Goal: Transaction & Acquisition: Purchase product/service

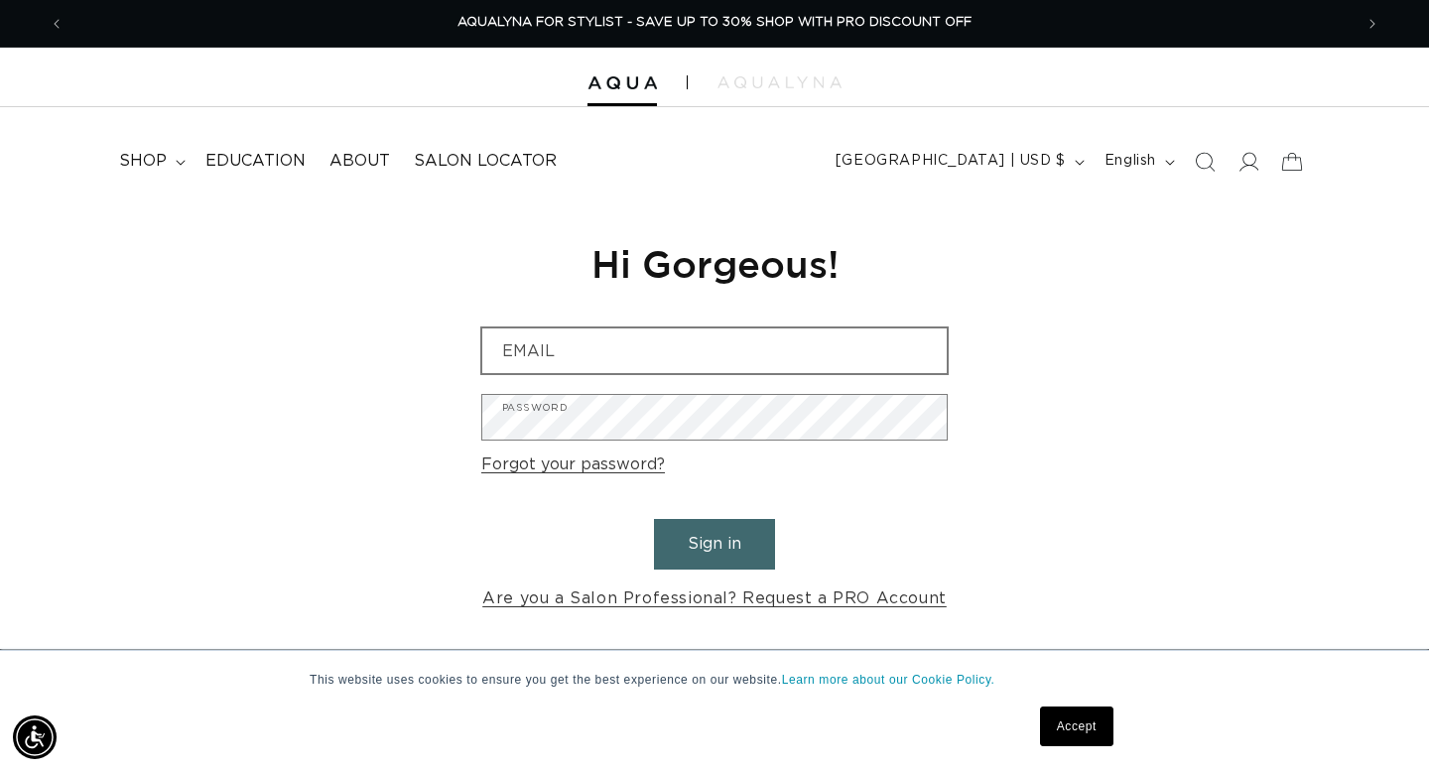
type input "[PERSON_NAME][EMAIL_ADDRESS][DOMAIN_NAME]"
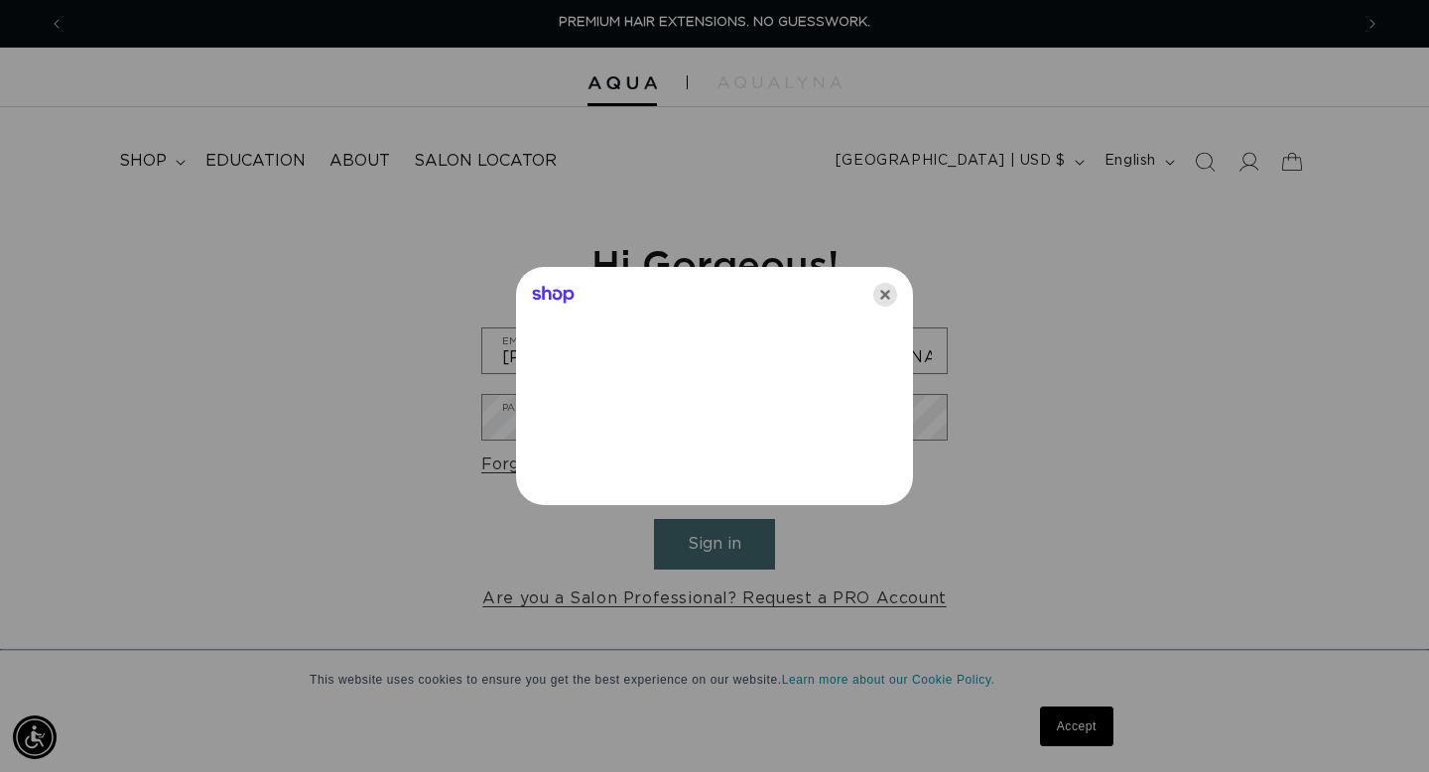
click at [889, 292] on icon "Close" at bounding box center [886, 295] width 24 height 24
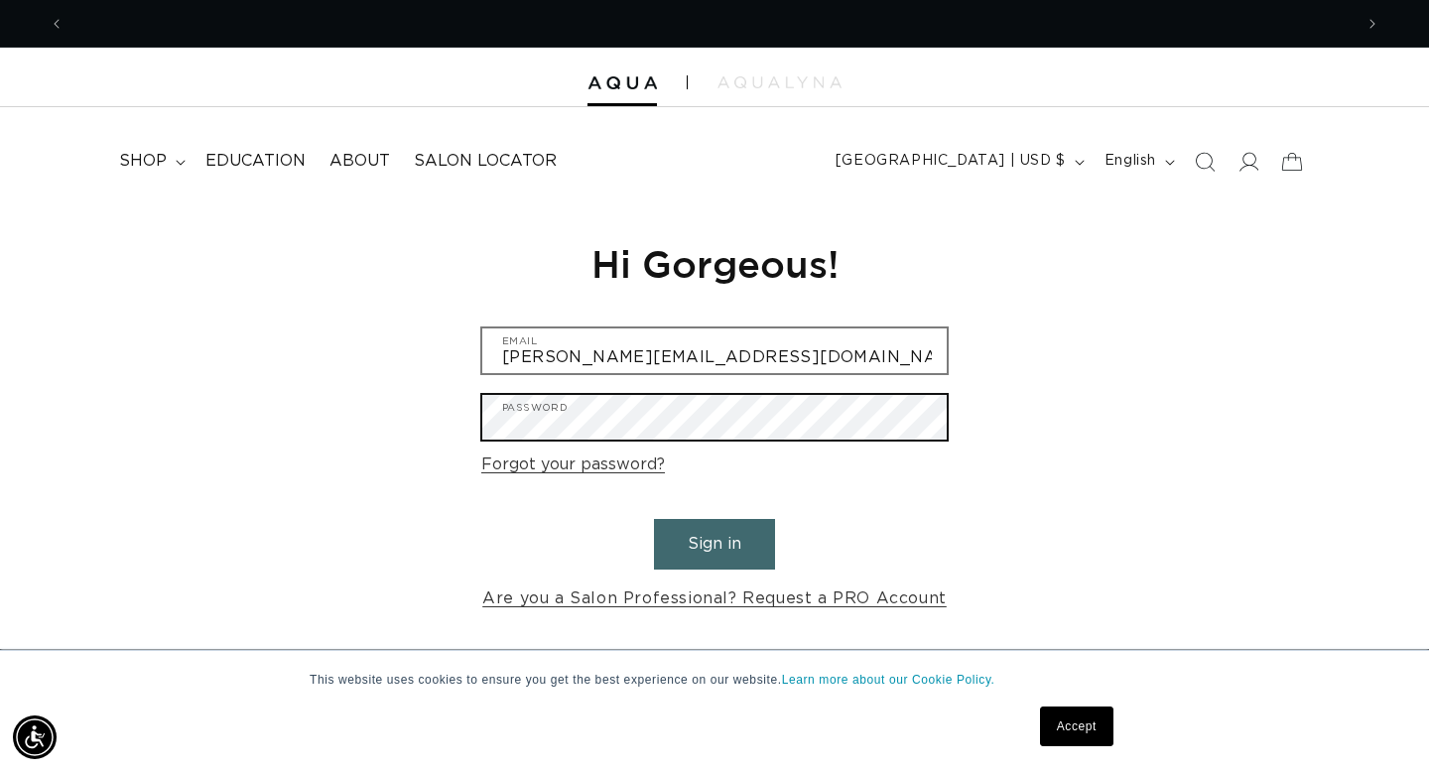
scroll to position [0, 2577]
click at [654, 519] on button "Sign in" at bounding box center [714, 544] width 121 height 51
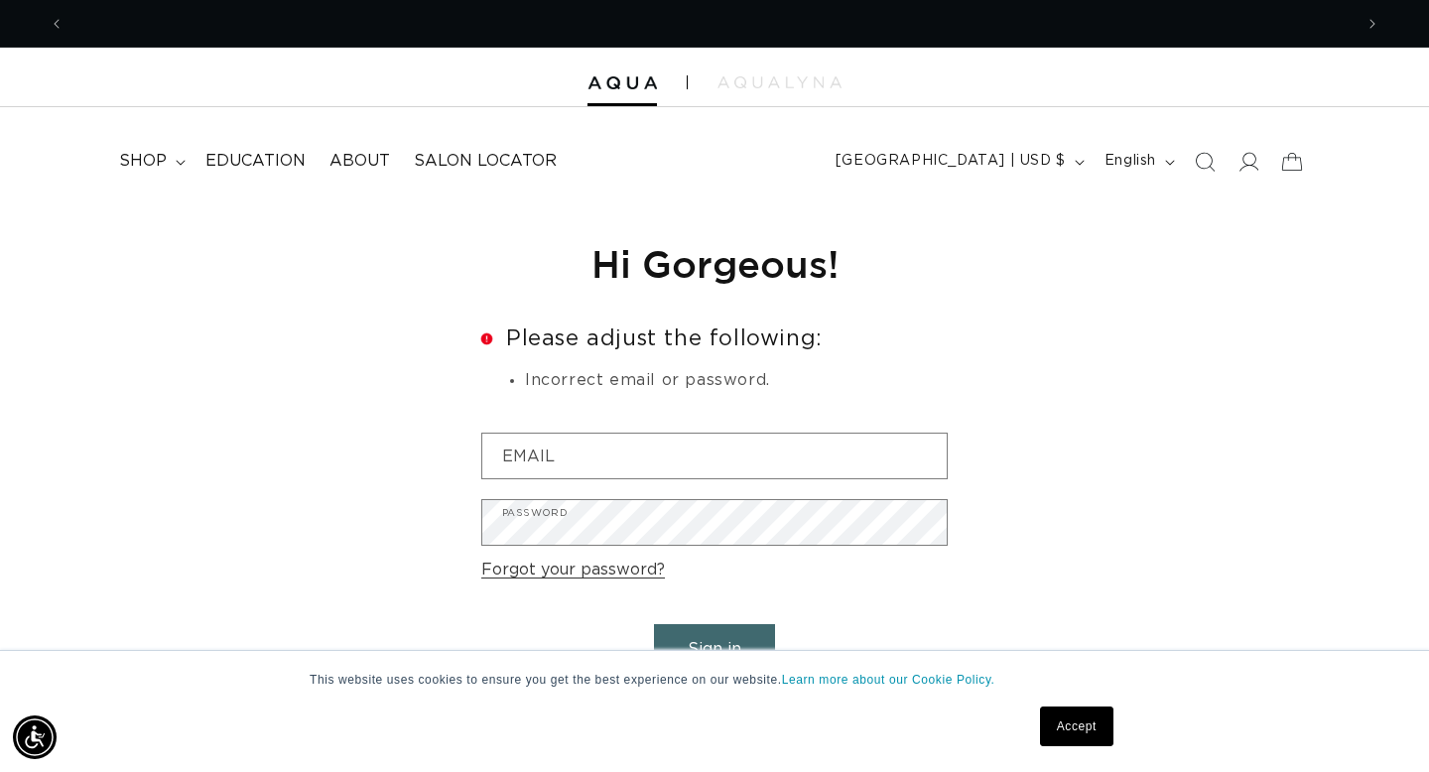
scroll to position [0, 2577]
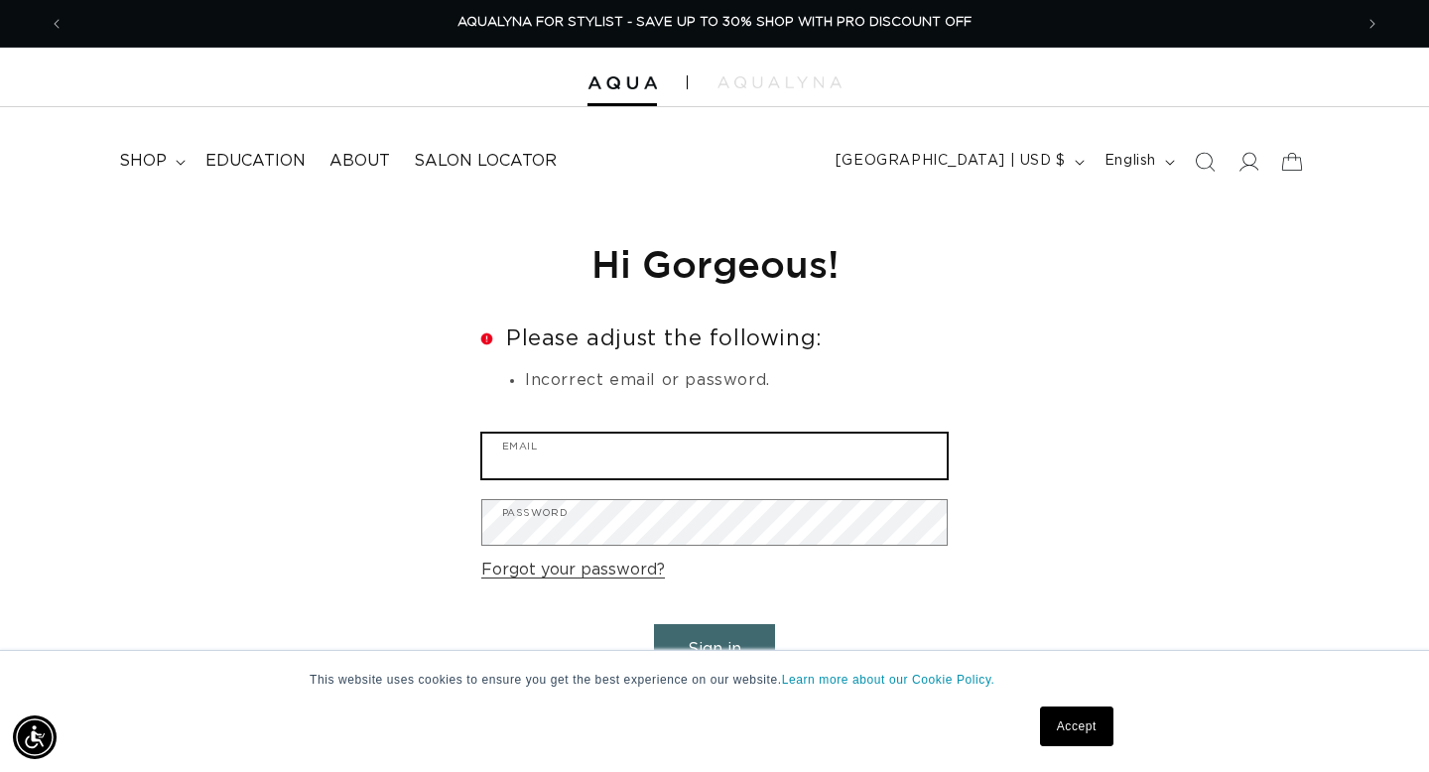
click at [541, 457] on input "Email" at bounding box center [714, 456] width 465 height 45
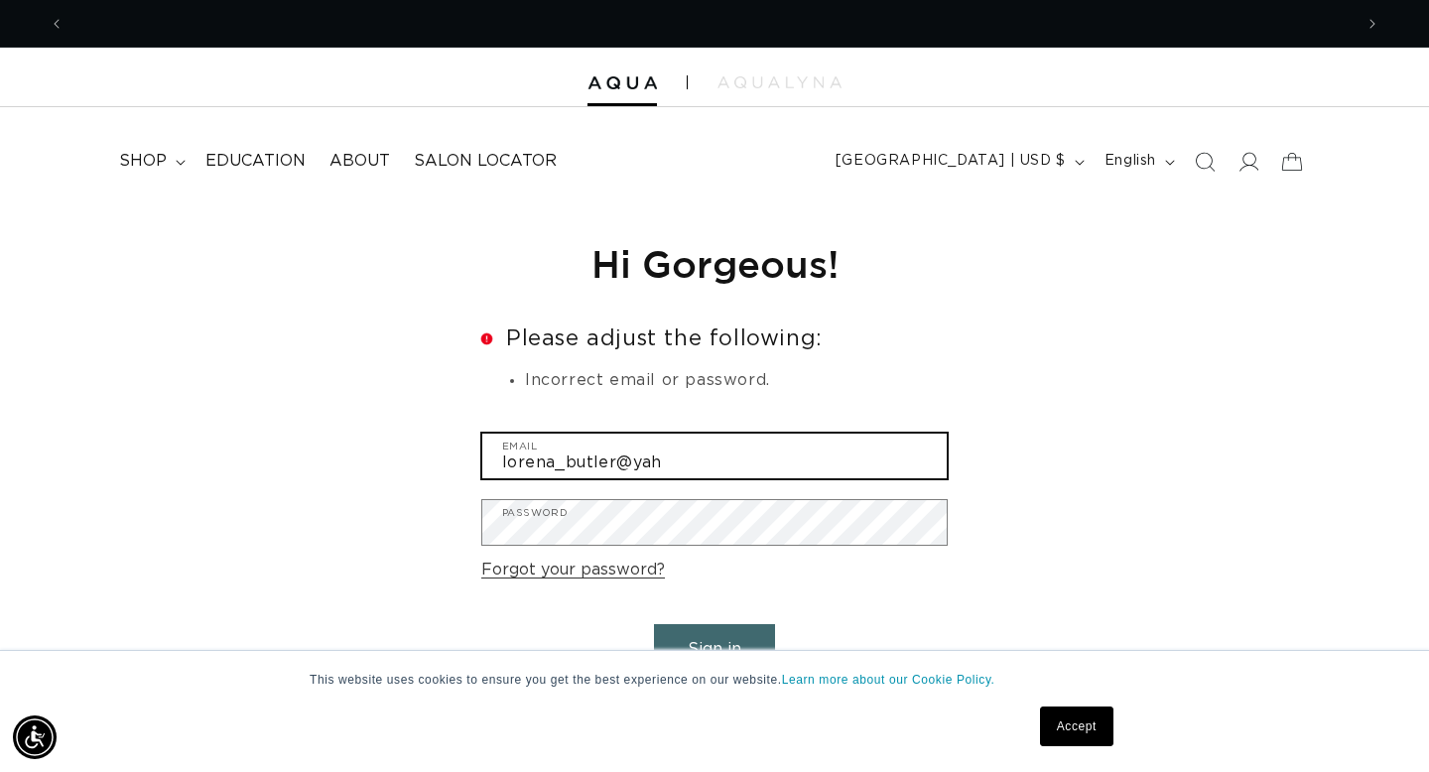
scroll to position [0, 1289]
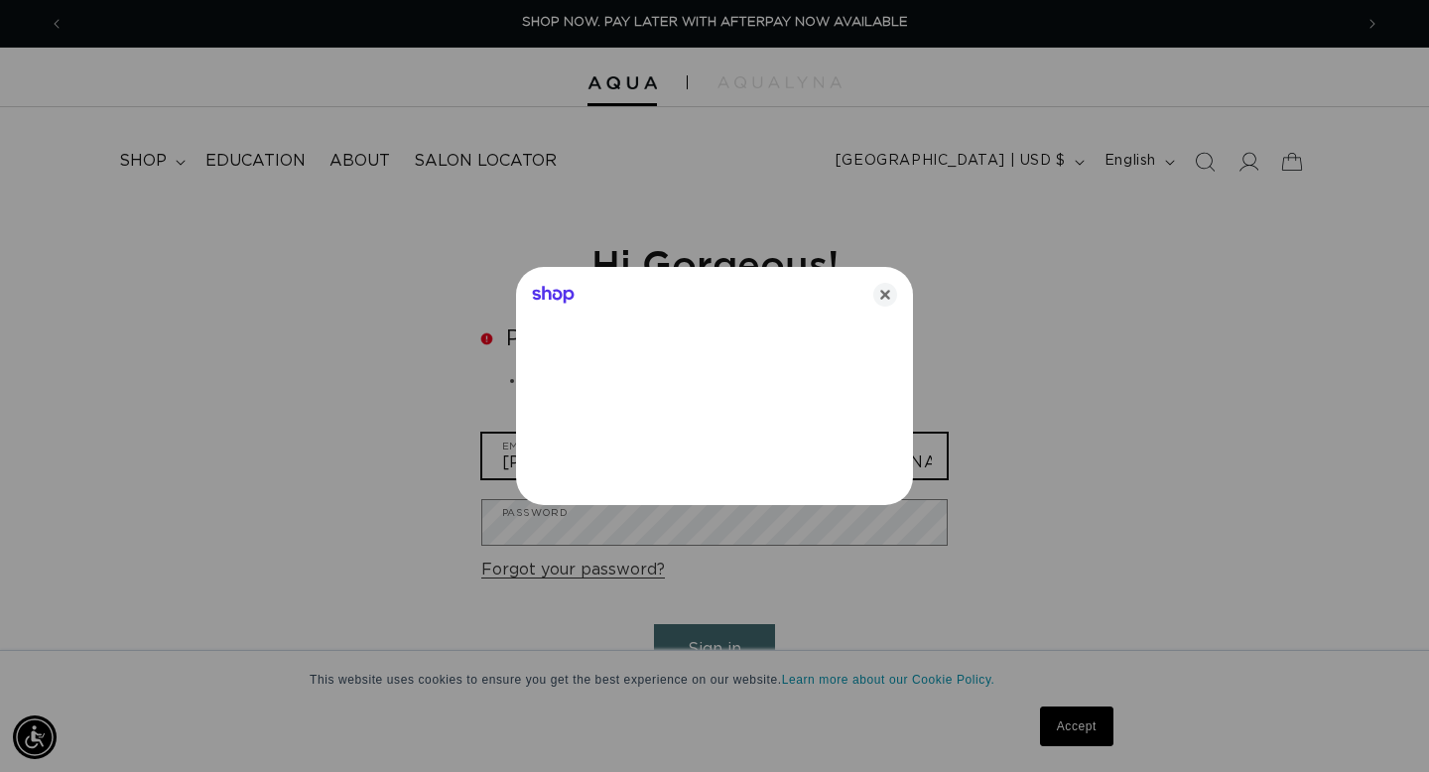
type input "lorena_butler@yahoo.com"
click at [527, 526] on div at bounding box center [714, 386] width 1429 height 772
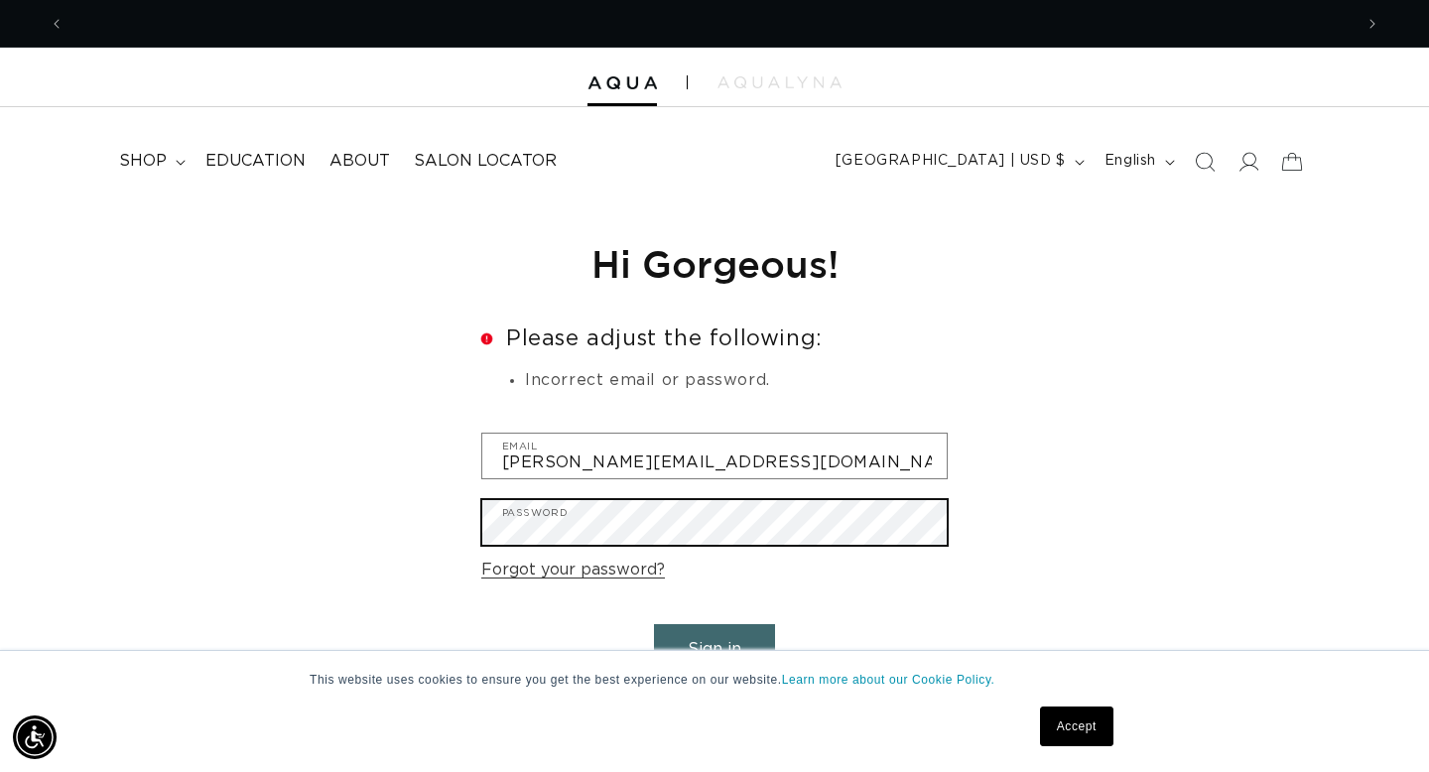
scroll to position [0, 1289]
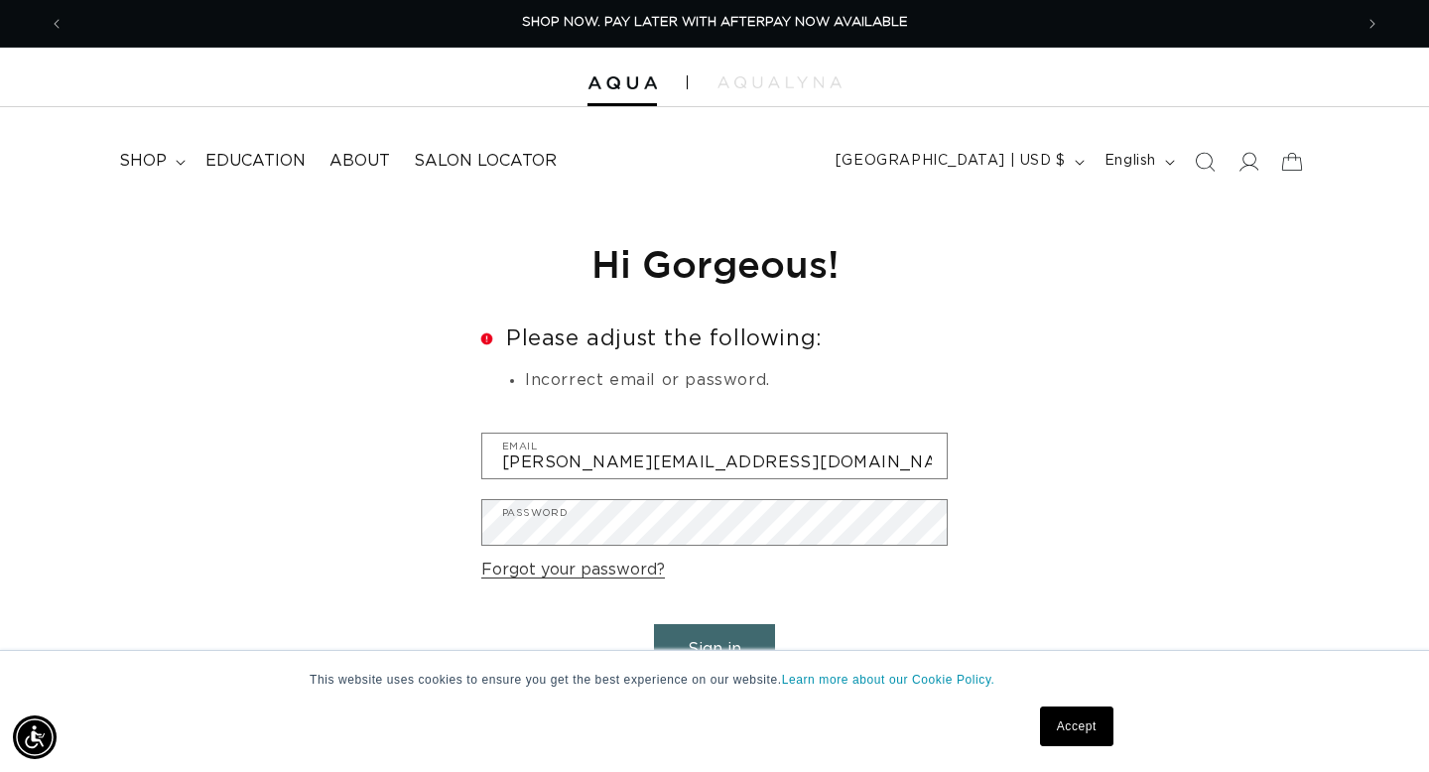
click at [728, 631] on button "Sign in" at bounding box center [714, 649] width 121 height 51
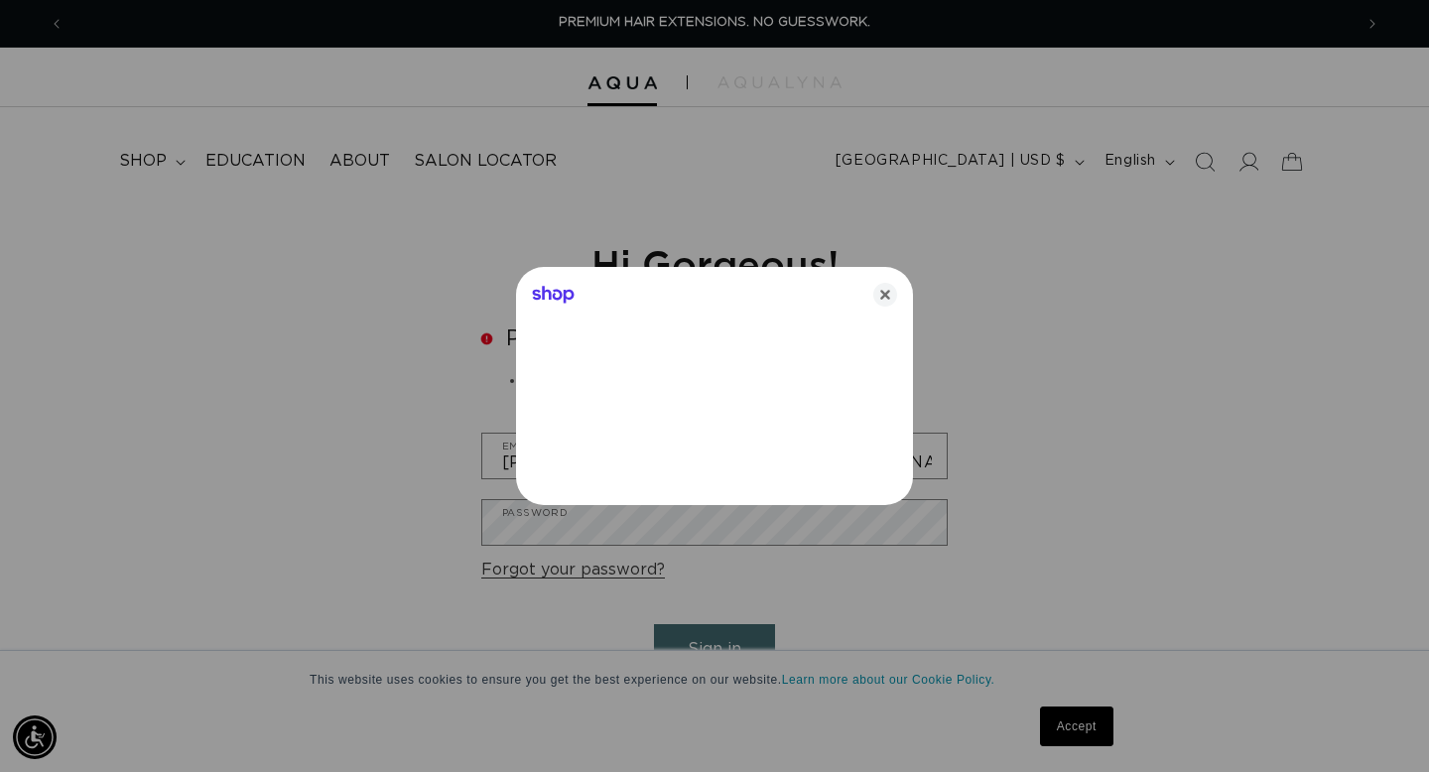
type input "[PERSON_NAME][EMAIL_ADDRESS][DOMAIN_NAME]"
click at [887, 295] on icon "Close" at bounding box center [886, 295] width 24 height 24
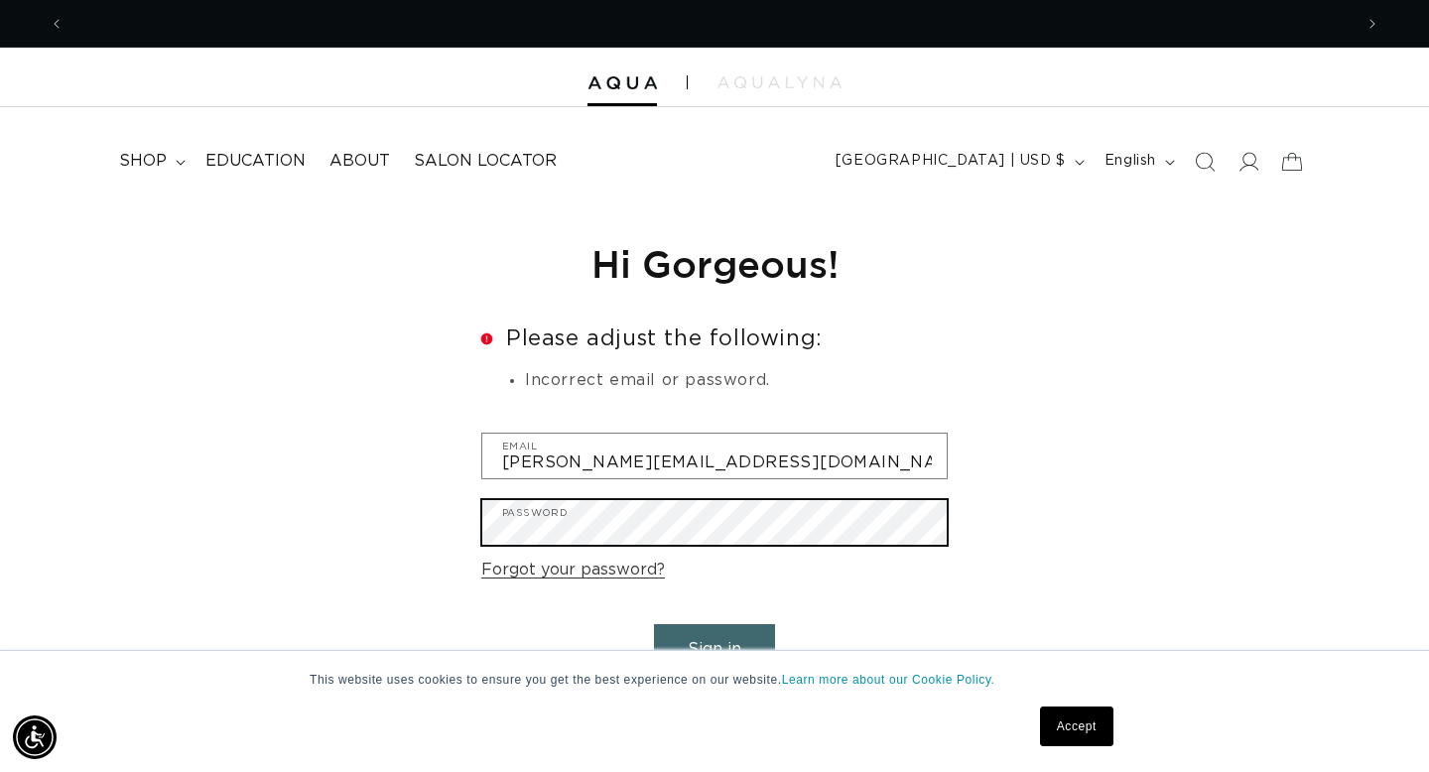
scroll to position [0, 2577]
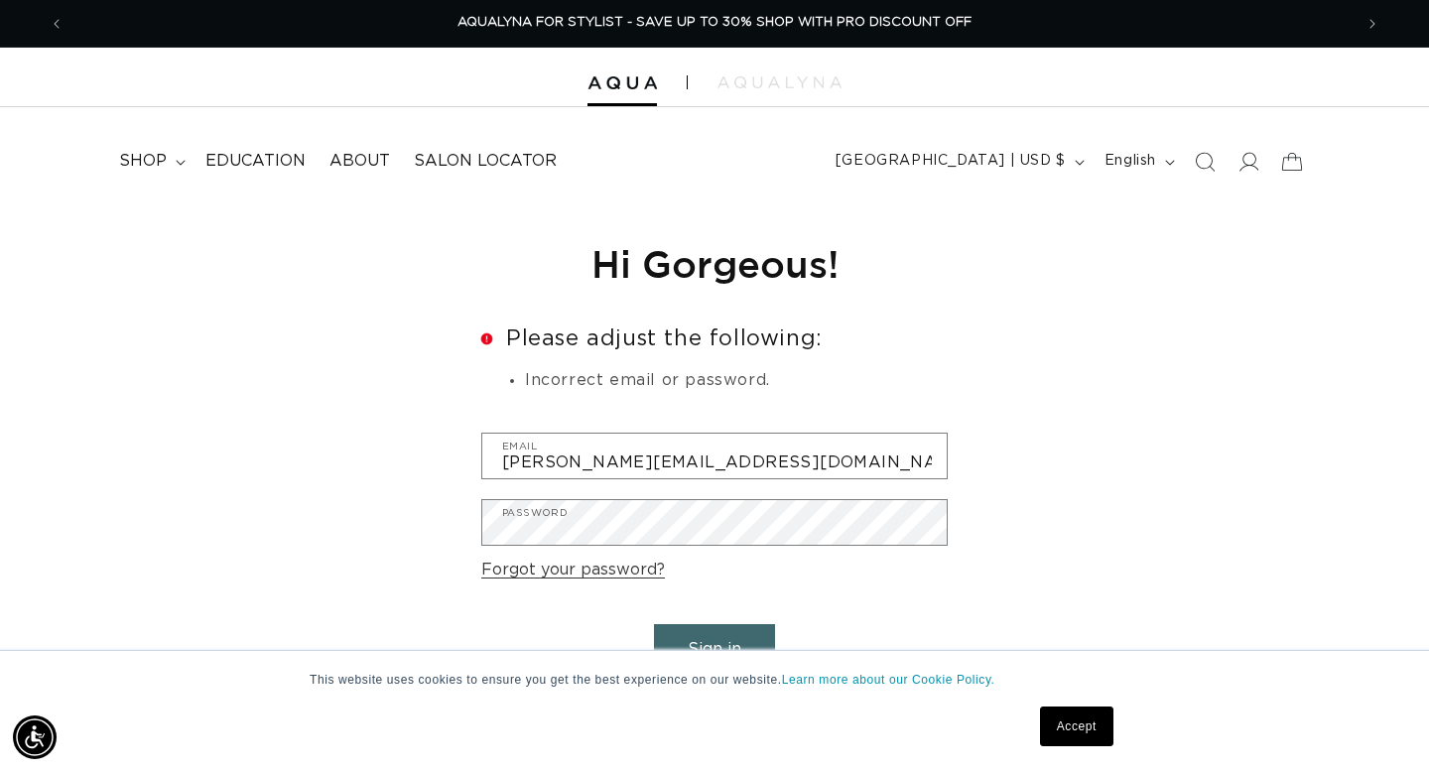
click at [734, 641] on button "Sign in" at bounding box center [714, 649] width 121 height 51
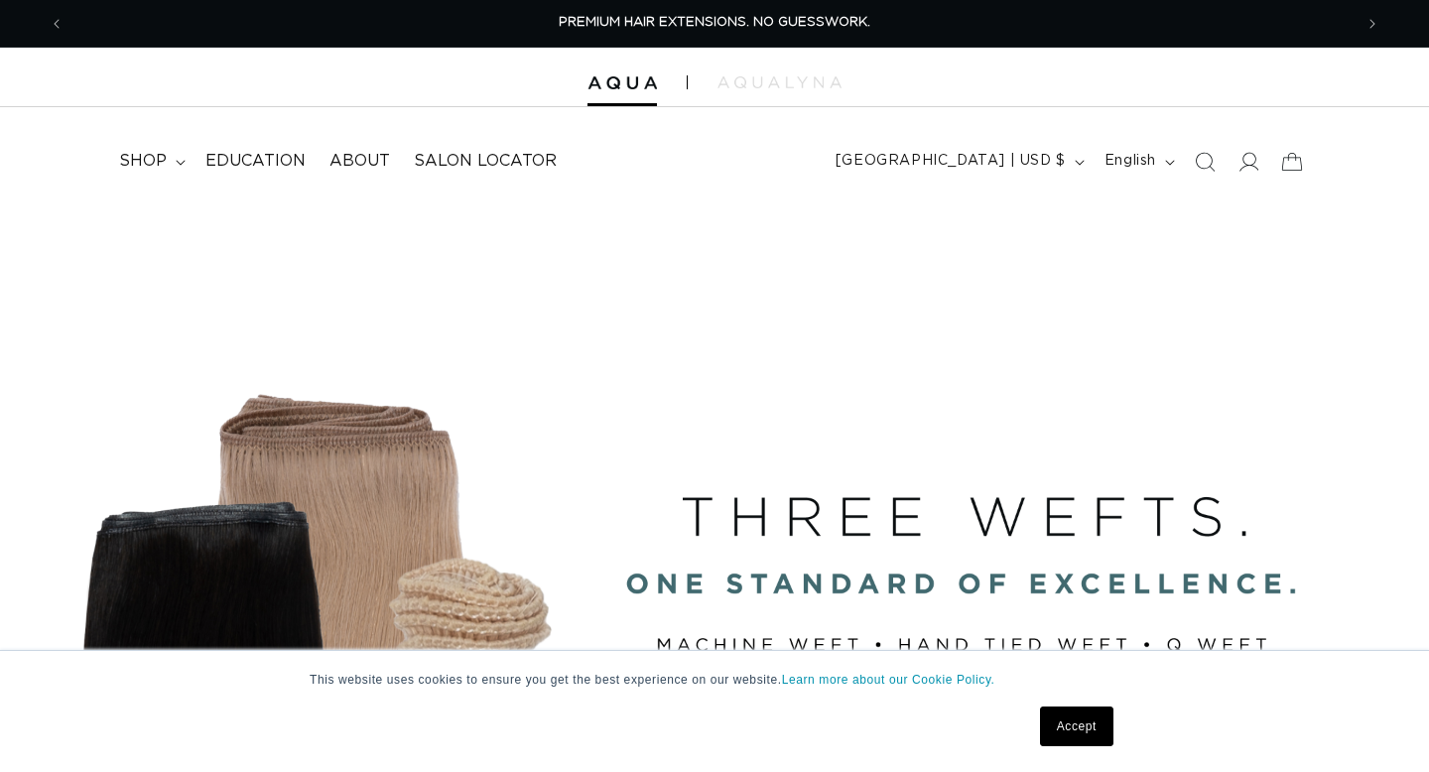
click at [180, 165] on icon at bounding box center [181, 163] width 10 height 6
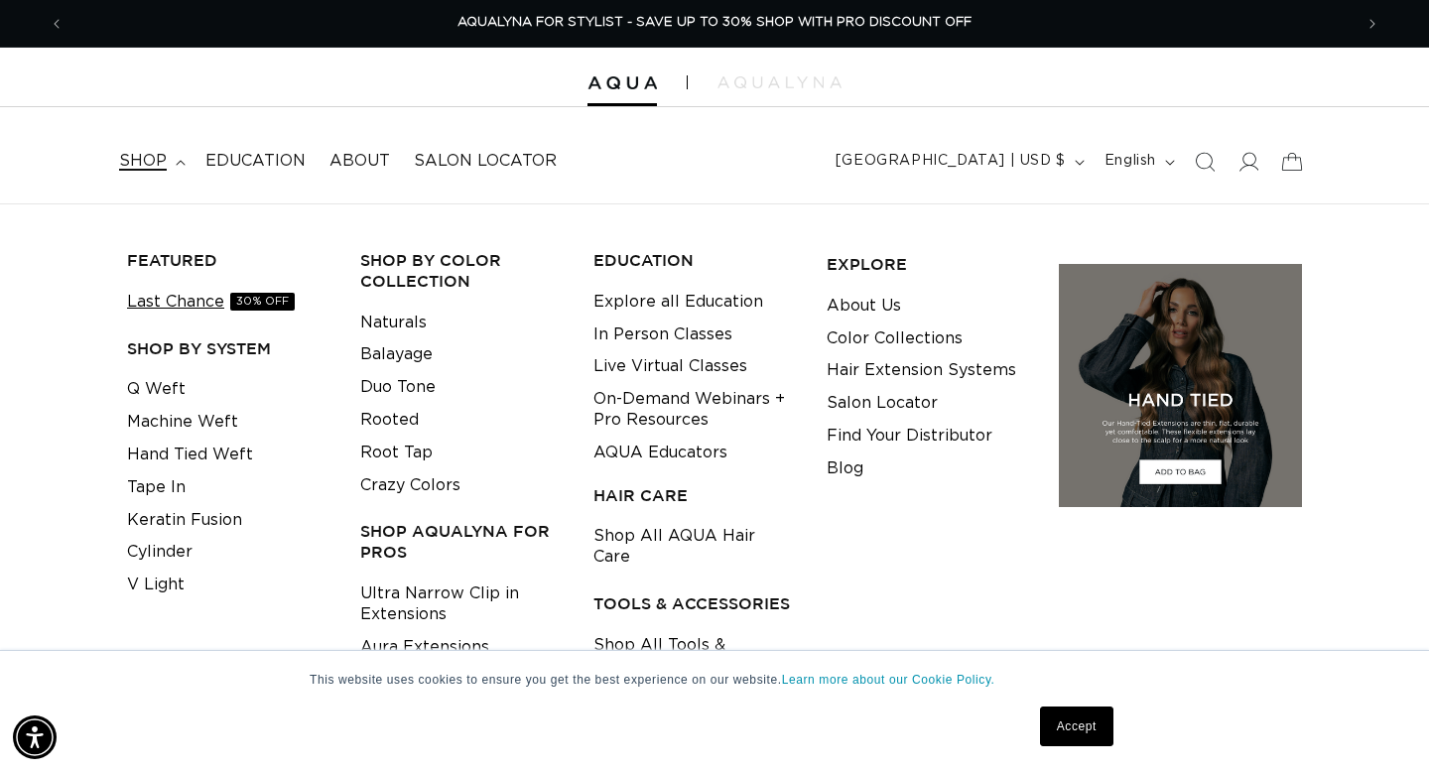
click at [196, 300] on link "Last Chance 30% OFF" at bounding box center [211, 302] width 168 height 33
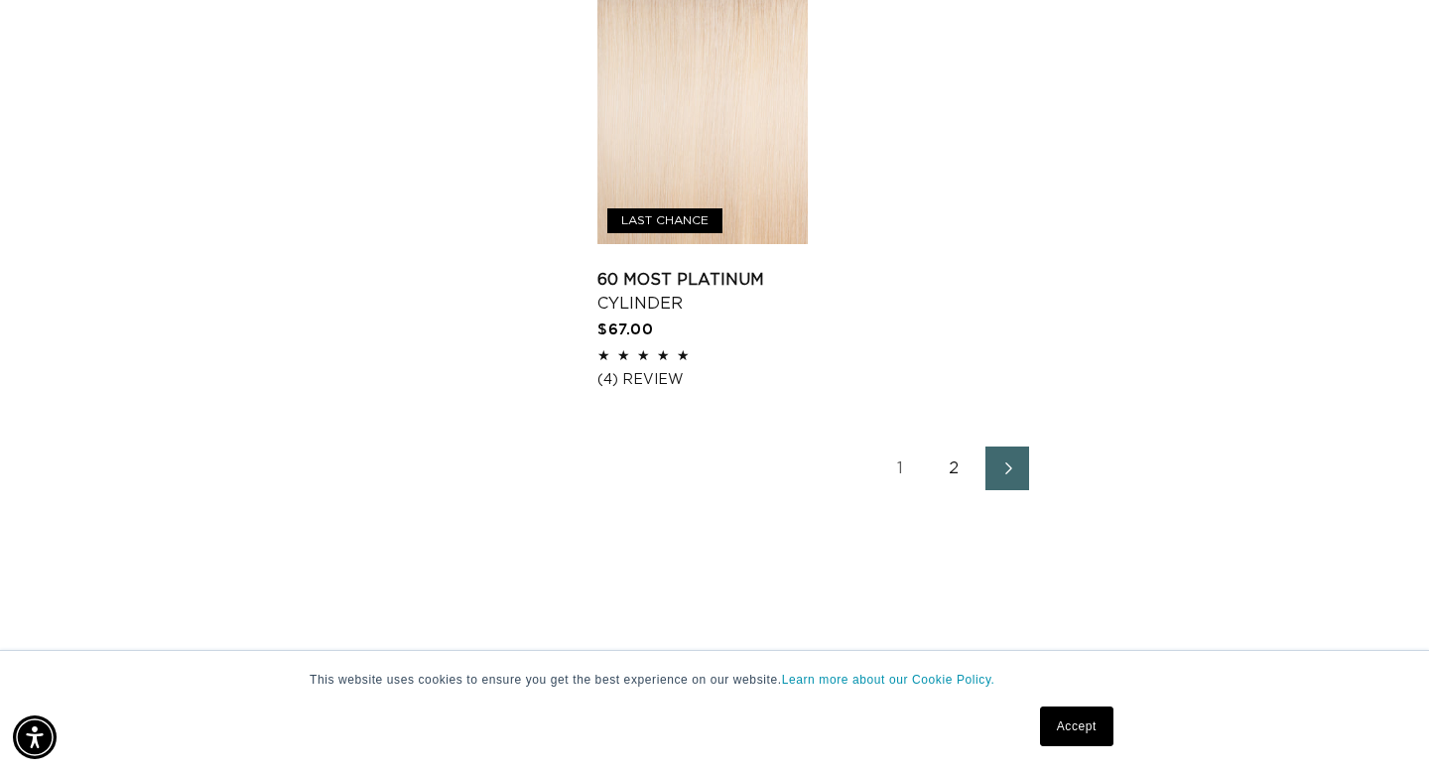
scroll to position [2822, 0]
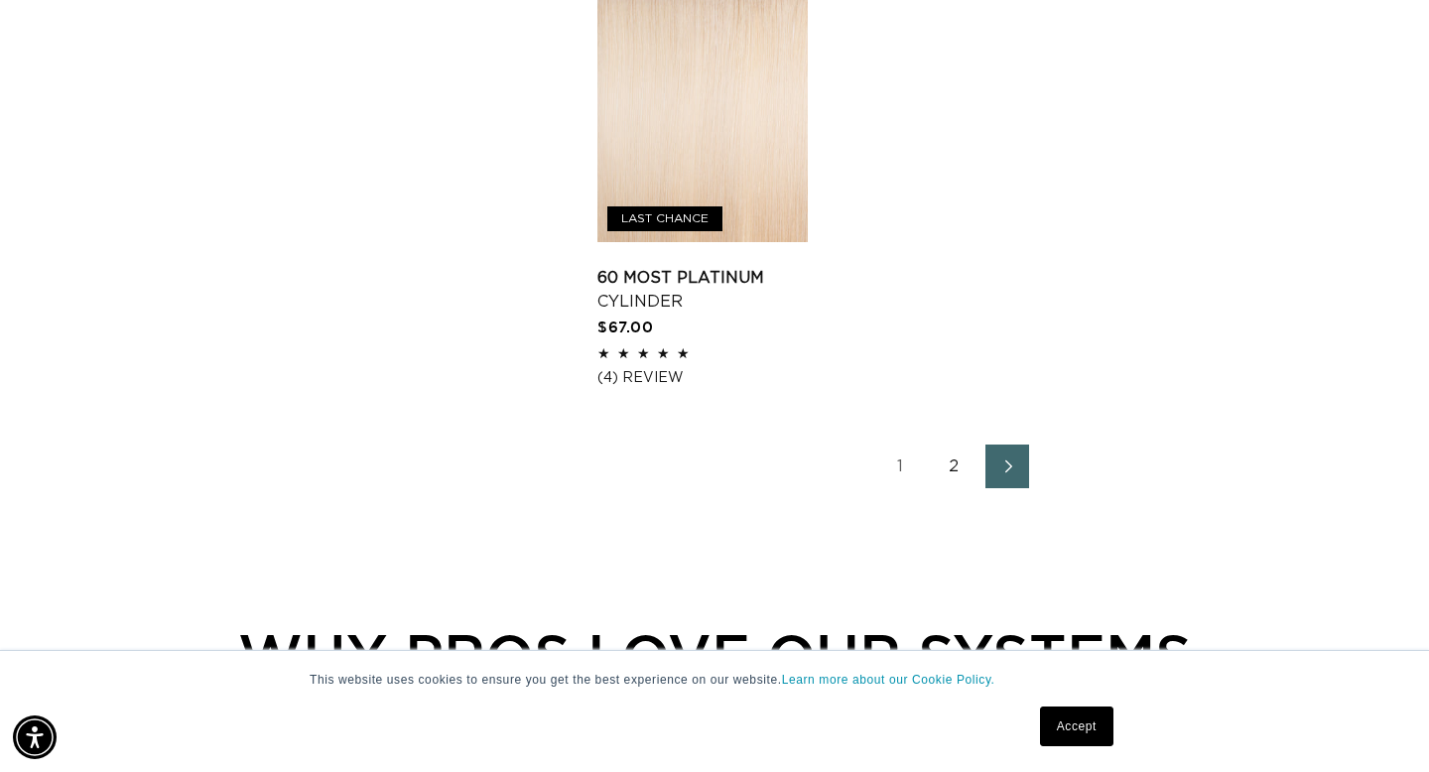
click at [1002, 478] on span "Next page" at bounding box center [1008, 467] width 13 height 24
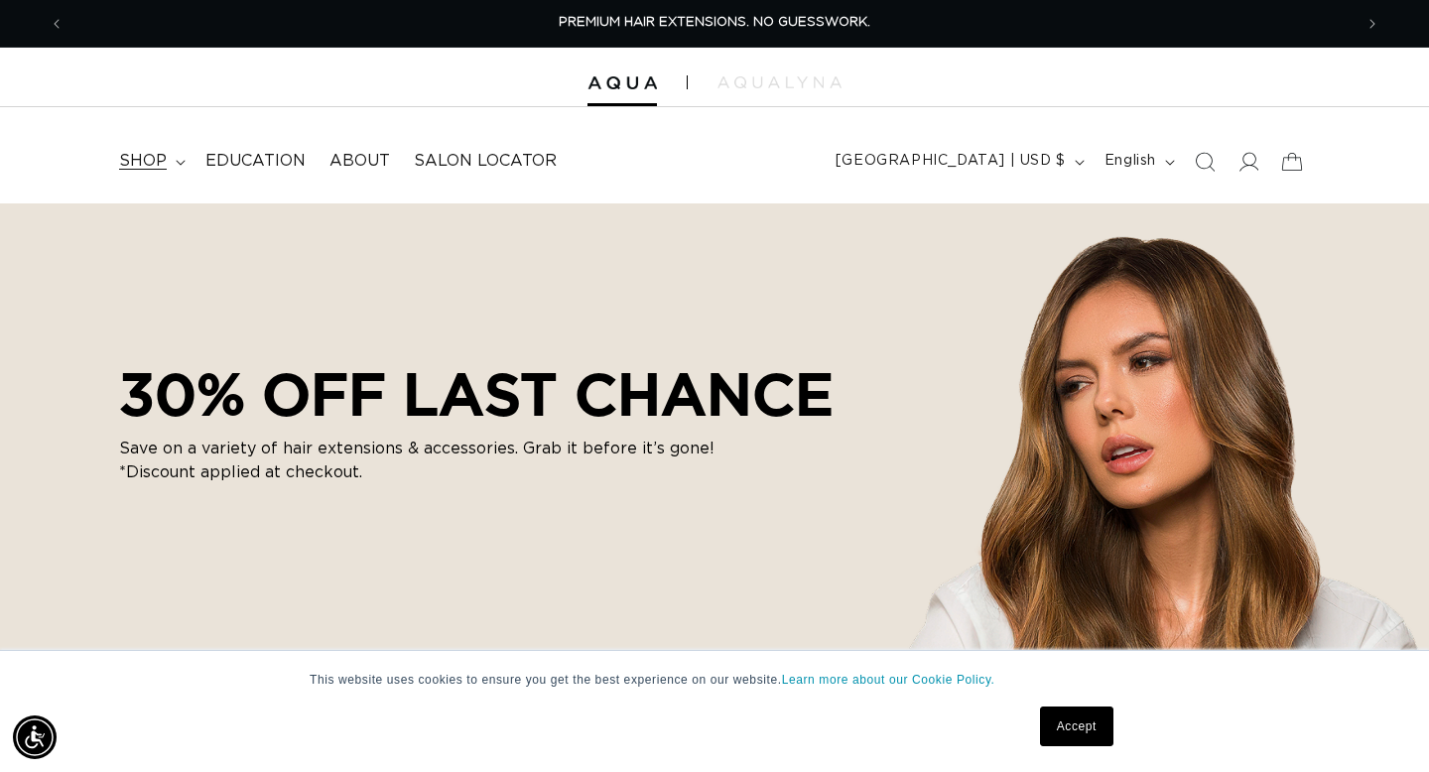
click at [185, 156] on summary "shop" at bounding box center [150, 161] width 86 height 45
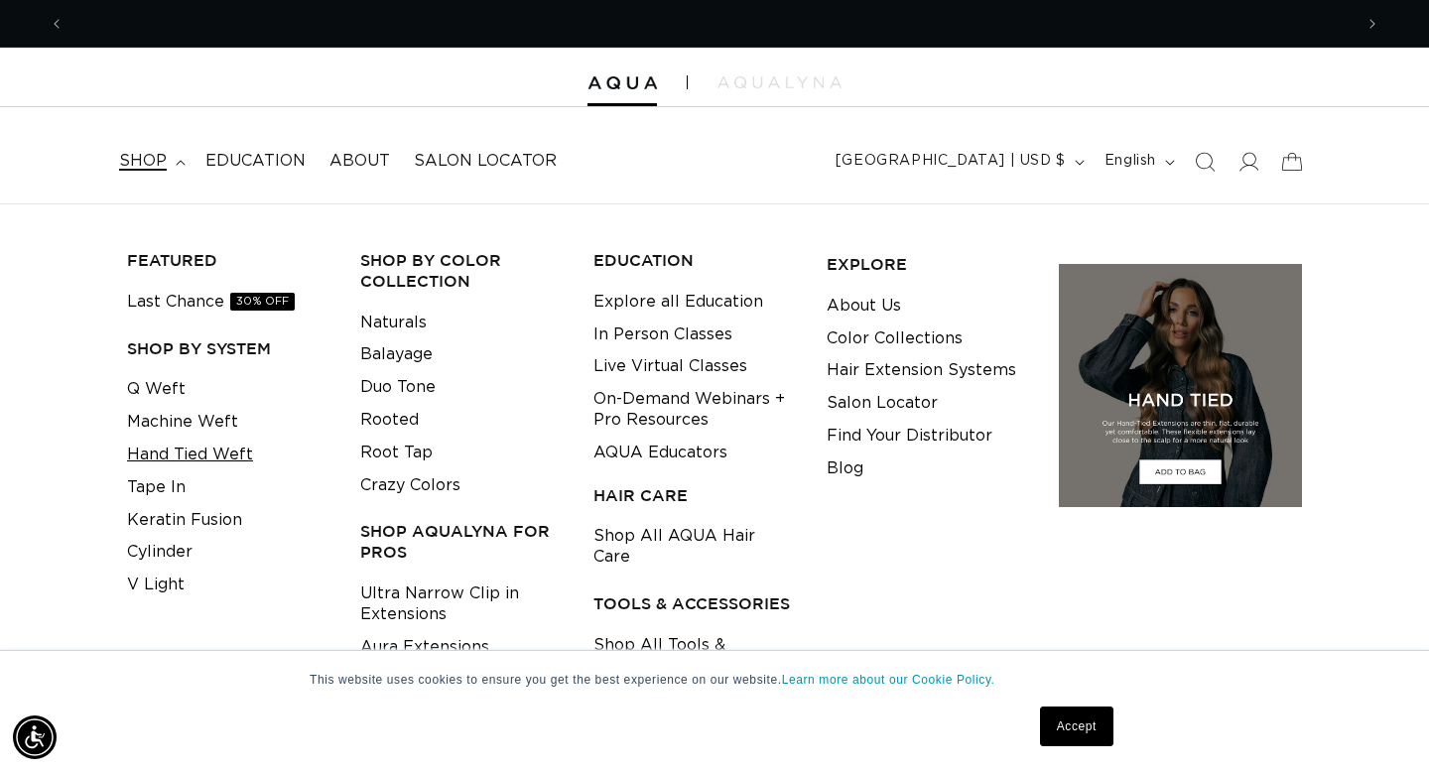
scroll to position [0, 2577]
click at [166, 423] on link "Machine Weft" at bounding box center [182, 422] width 111 height 33
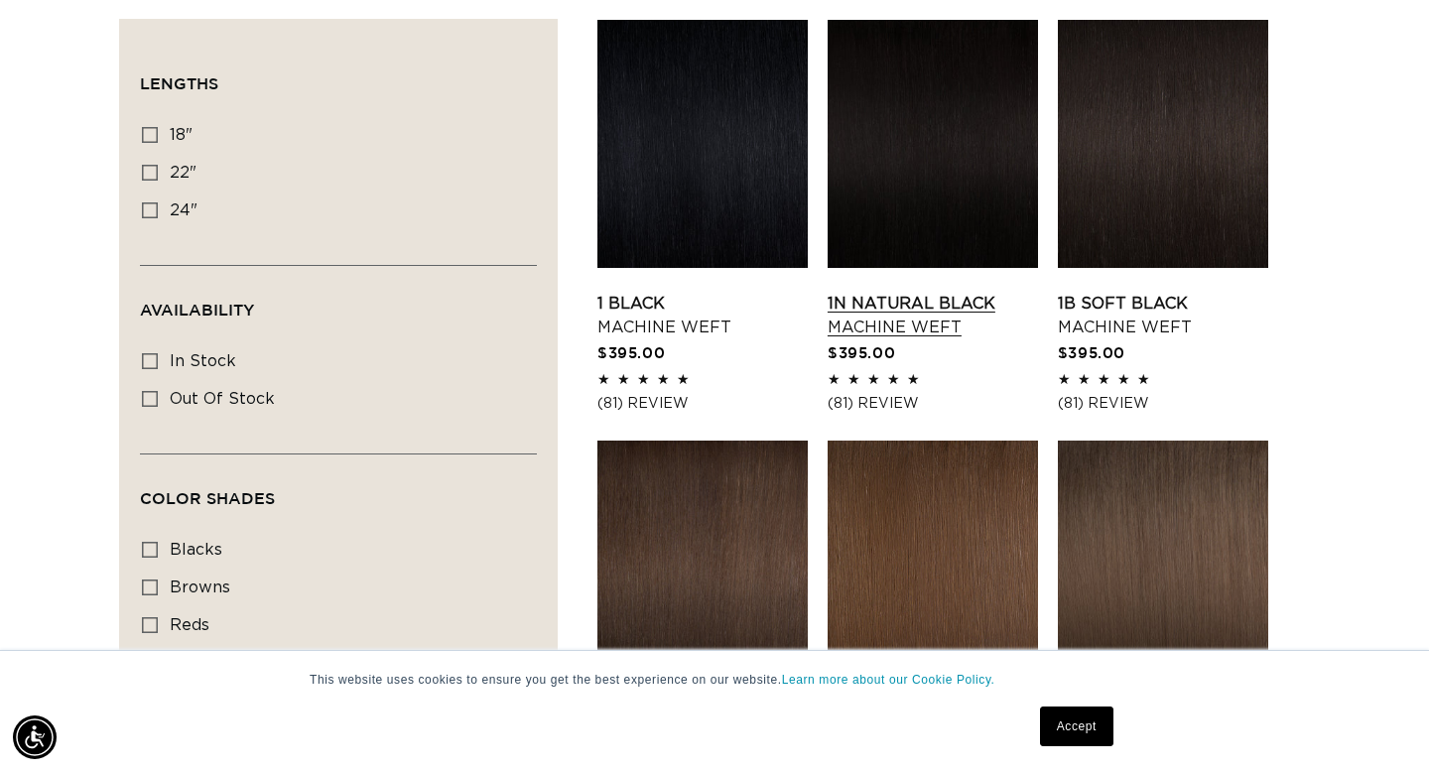
click at [906, 305] on link "1N Natural Black Machine Weft" at bounding box center [933, 316] width 210 height 48
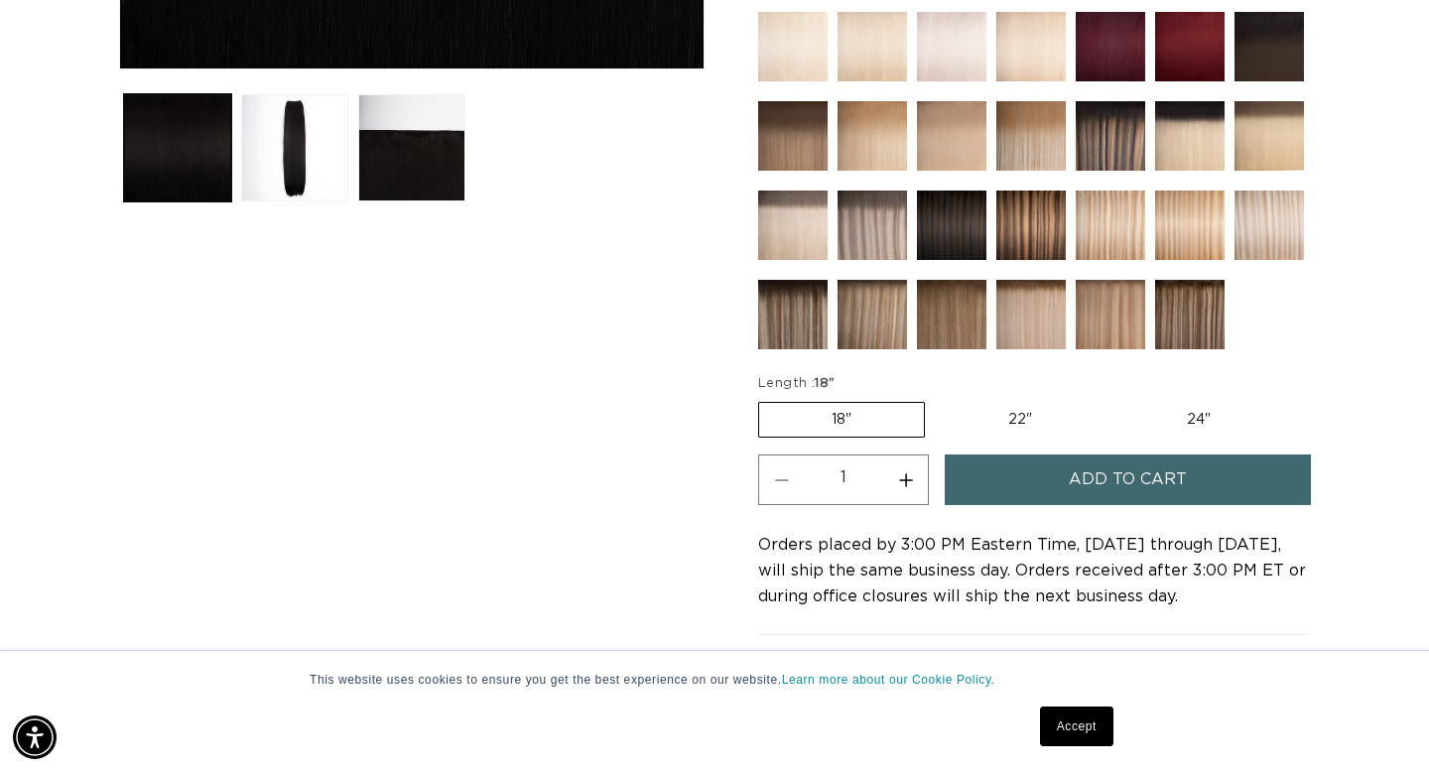
scroll to position [0, 1289]
click at [1069, 729] on link "Accept" at bounding box center [1076, 727] width 73 height 40
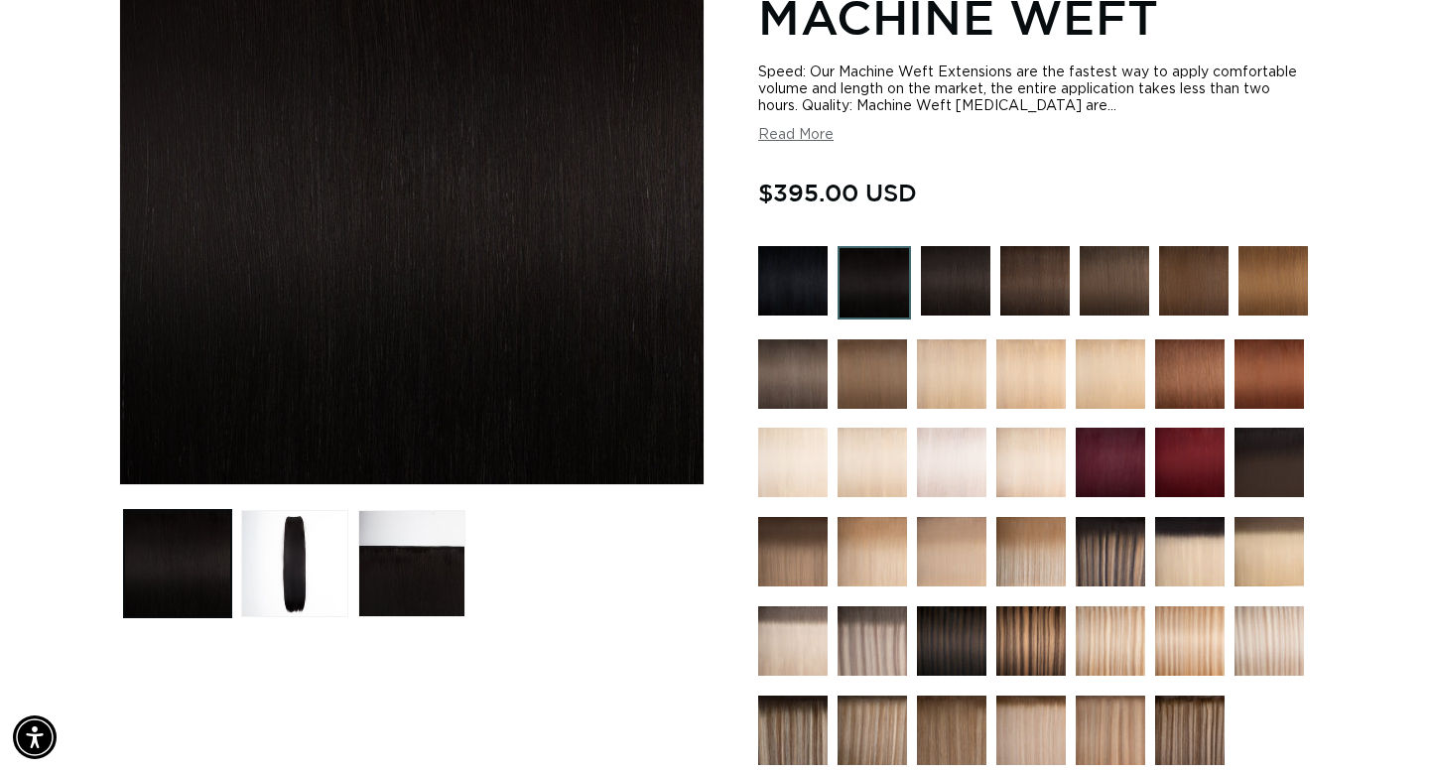
scroll to position [0, 2577]
click at [960, 288] on img at bounding box center [955, 280] width 69 height 69
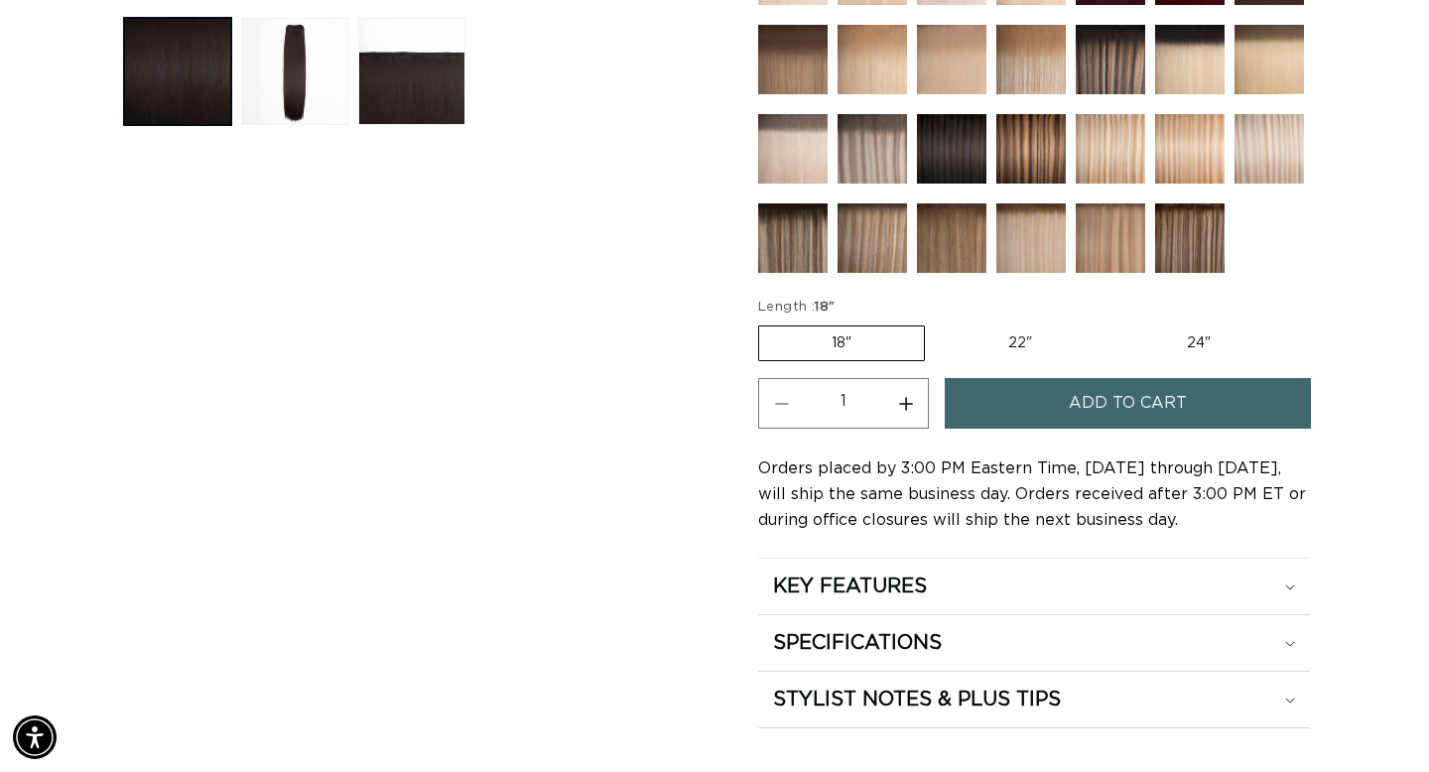
scroll to position [0, 1289]
click at [1055, 411] on button "Add to cart" at bounding box center [1128, 403] width 366 height 51
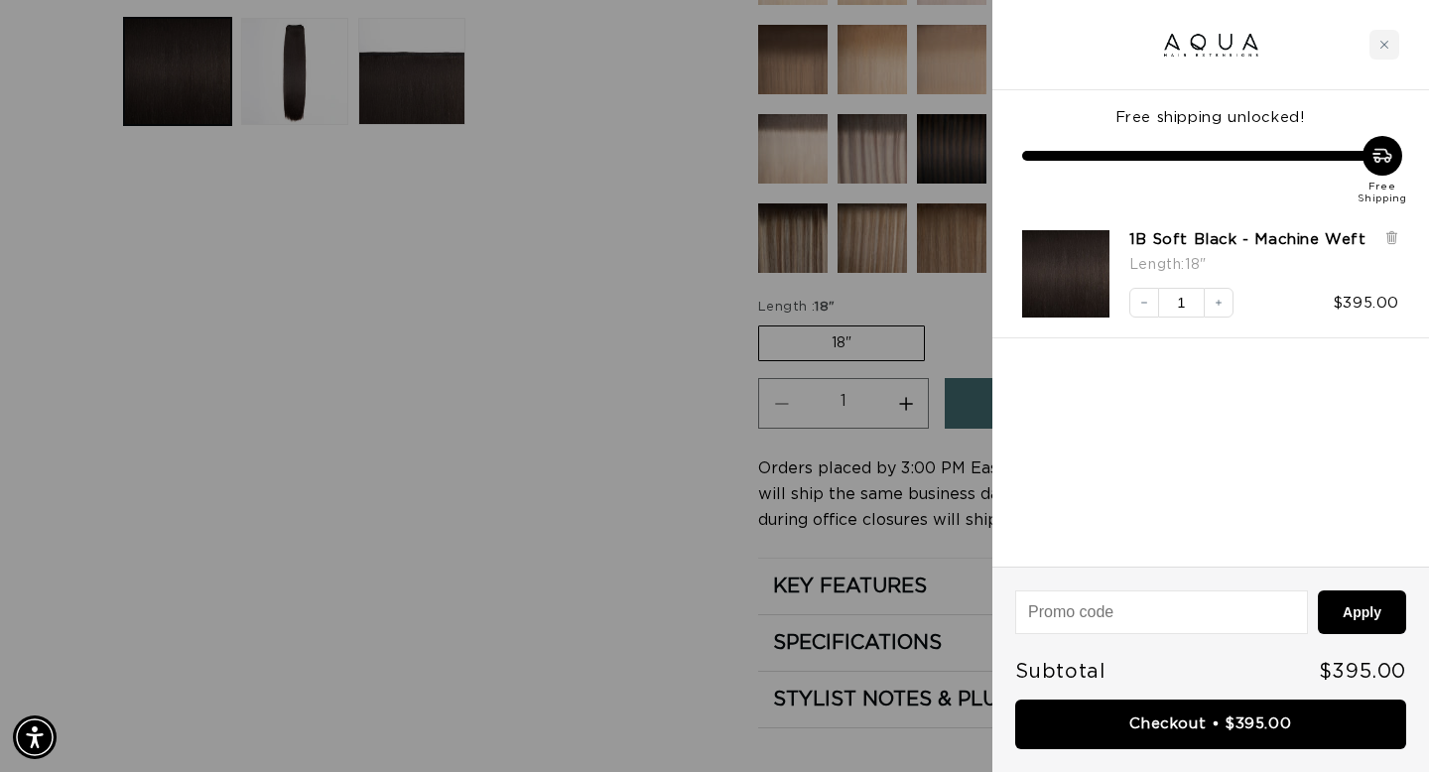
scroll to position [0, 0]
